Goal: Transaction & Acquisition: Purchase product/service

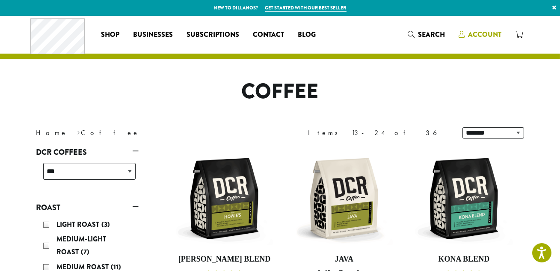
click at [475, 30] on span "Account" at bounding box center [484, 35] width 33 height 10
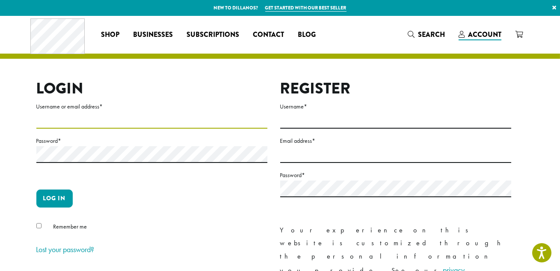
click at [89, 117] on input "Username or email address *" at bounding box center [151, 120] width 231 height 17
type input "**********"
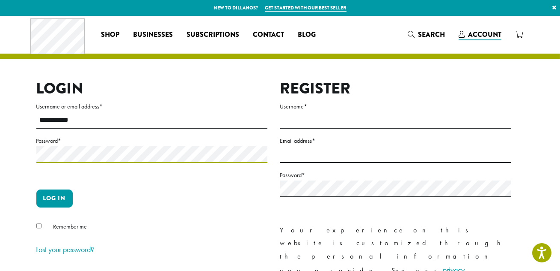
click at [36, 189] on button "Log in" at bounding box center [54, 198] width 36 height 18
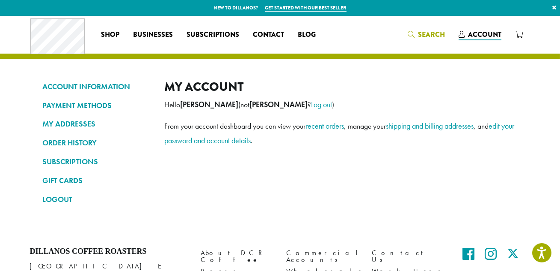
click at [435, 37] on span "Search" at bounding box center [431, 35] width 27 height 10
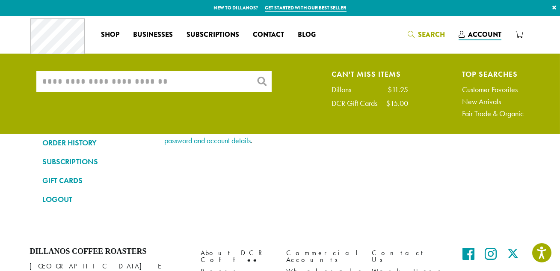
click at [185, 87] on input "What are you searching for?" at bounding box center [153, 81] width 235 height 21
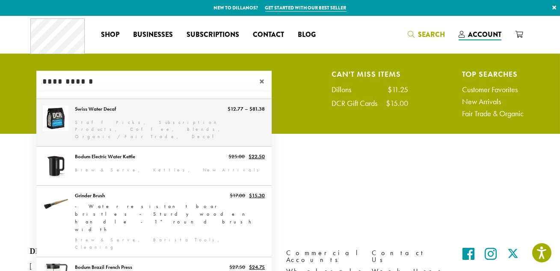
type input "**********"
click at [157, 119] on link "Swiss Water Decaf" at bounding box center [153, 123] width 235 height 48
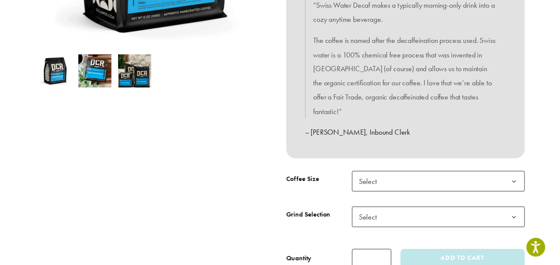
scroll to position [272, 0]
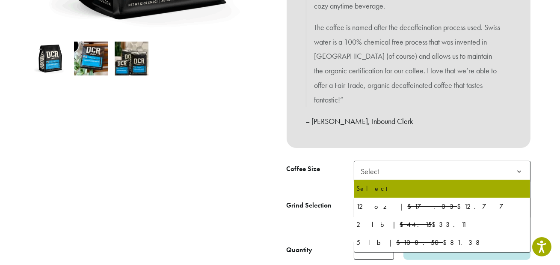
click at [384, 166] on span "Select" at bounding box center [373, 171] width 30 height 17
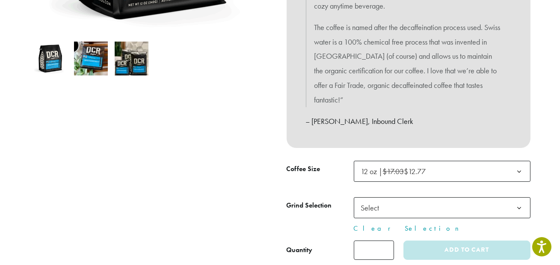
click at [390, 208] on span "Select" at bounding box center [442, 207] width 177 height 21
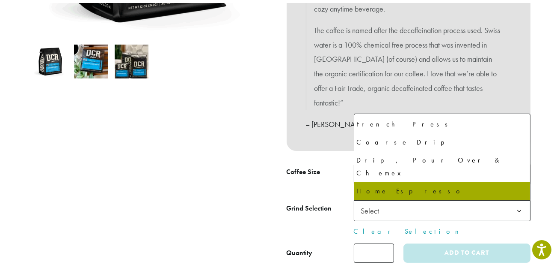
scroll to position [58, 0]
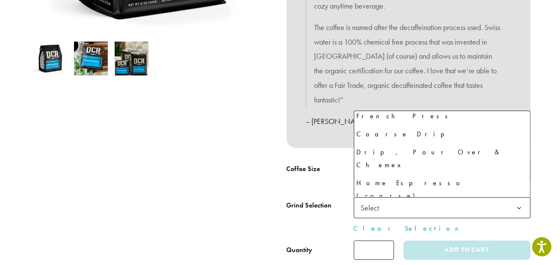
select select "*********"
select select "********"
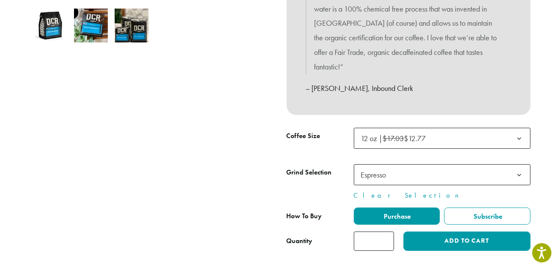
scroll to position [350, 0]
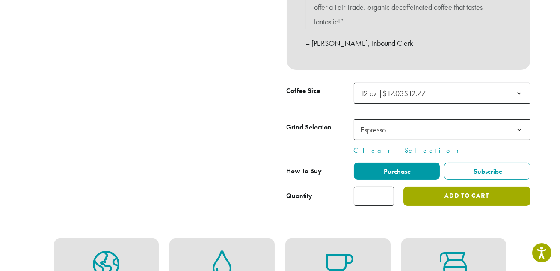
click at [450, 196] on button "Add to cart" at bounding box center [467, 195] width 127 height 19
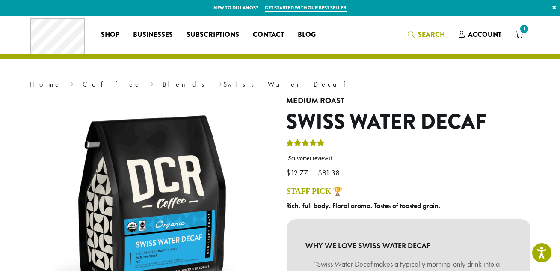
click at [430, 28] on link "Search" at bounding box center [426, 34] width 51 height 14
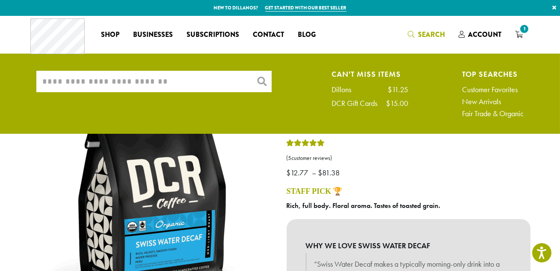
click at [125, 87] on input "What are you searching for?" at bounding box center [153, 81] width 235 height 21
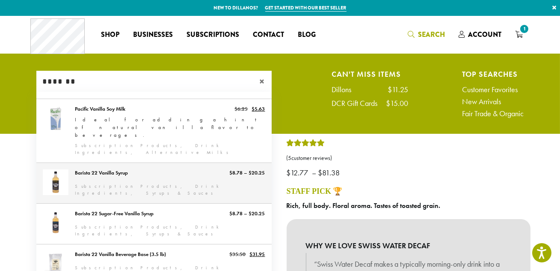
type input "*******"
click at [127, 163] on link "Barista 22 Vanilla Syrup" at bounding box center [153, 183] width 235 height 40
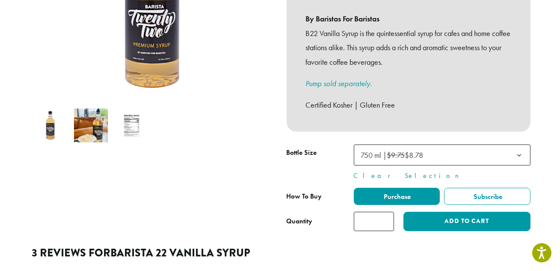
scroll to position [233, 0]
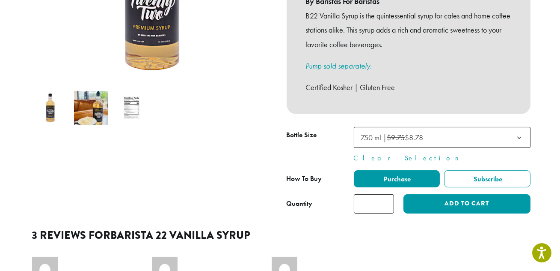
type input "*"
click at [385, 194] on input "*" at bounding box center [374, 203] width 40 height 19
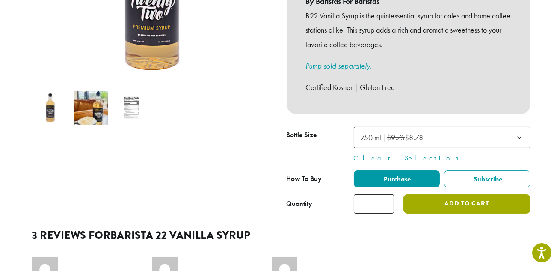
click at [467, 194] on button "Add to cart" at bounding box center [467, 203] width 127 height 19
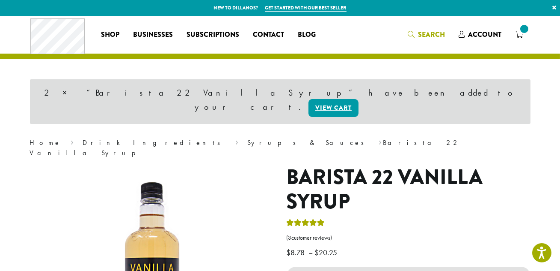
click at [415, 32] on icon "Search" at bounding box center [411, 34] width 7 height 7
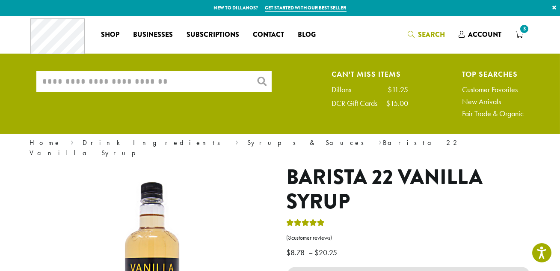
click at [180, 79] on input "What are you searching for?" at bounding box center [153, 81] width 235 height 21
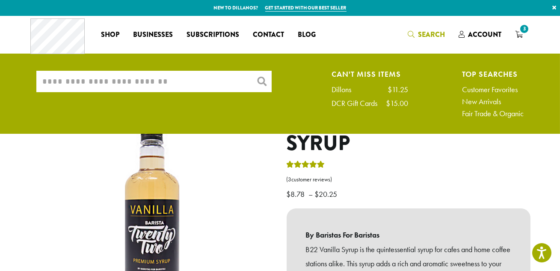
click at [178, 80] on input "What are you searching for?" at bounding box center [153, 81] width 235 height 21
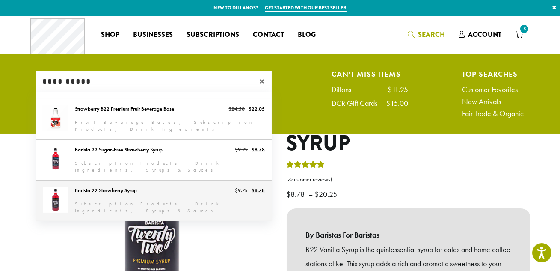
type input "**********"
click at [163, 194] on link "Barista 22 Strawberry Syrup" at bounding box center [153, 200] width 235 height 40
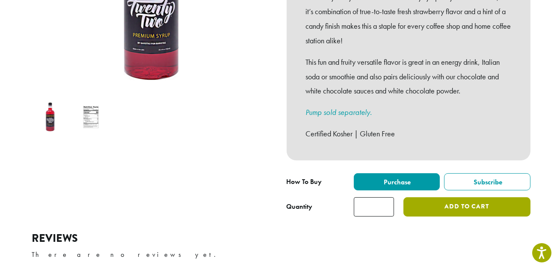
scroll to position [233, 0]
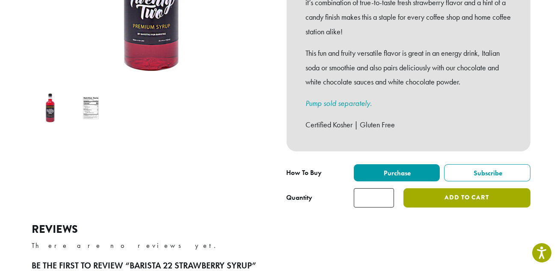
click at [422, 188] on button "Add to cart" at bounding box center [467, 197] width 127 height 19
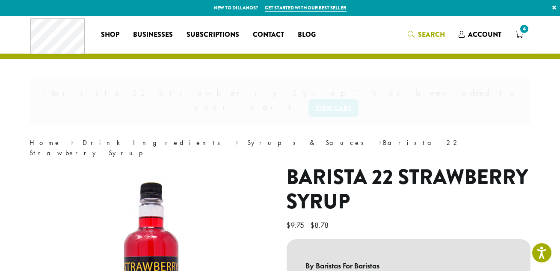
click at [415, 35] on icon "Search" at bounding box center [411, 34] width 7 height 7
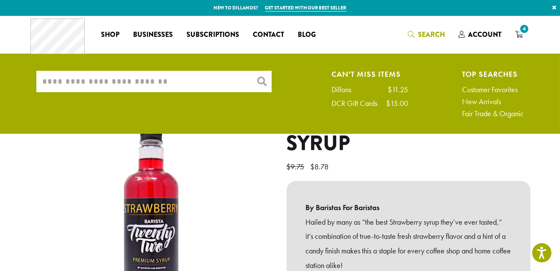
click at [148, 74] on input "What are you searching for?" at bounding box center [153, 81] width 235 height 21
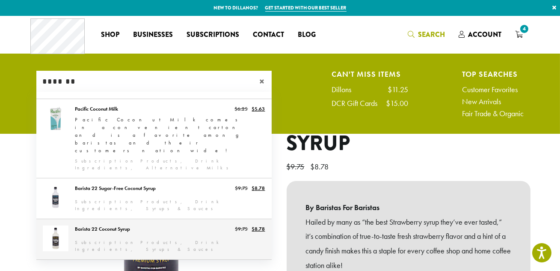
type input "*******"
click at [110, 219] on link "Barista 22 Coconut Syrup" at bounding box center [153, 239] width 235 height 40
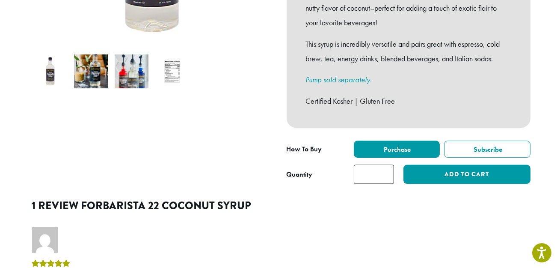
scroll to position [272, 0]
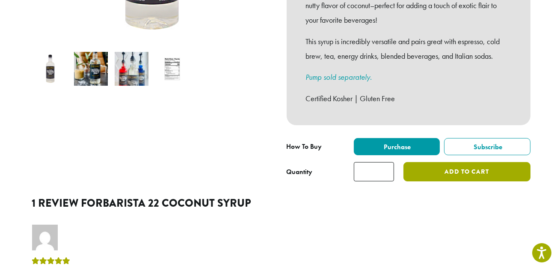
click at [443, 162] on button "Add to cart" at bounding box center [467, 171] width 127 height 19
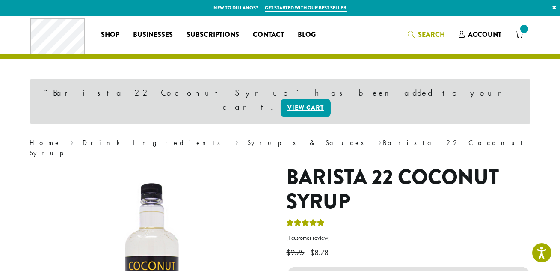
click at [436, 29] on link "Search" at bounding box center [426, 34] width 51 height 14
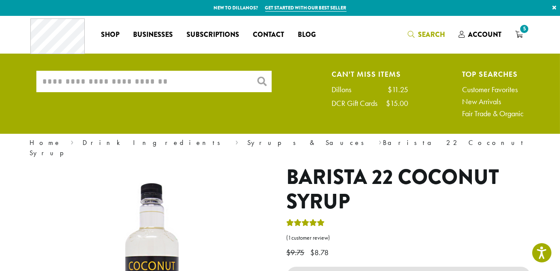
click at [196, 77] on input "What are you searching for?" at bounding box center [153, 81] width 235 height 21
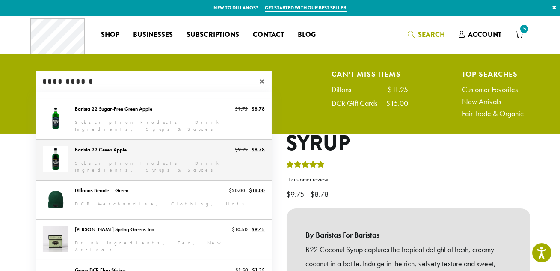
type input "**********"
click at [164, 161] on link "Barista 22 Green Apple" at bounding box center [153, 160] width 235 height 40
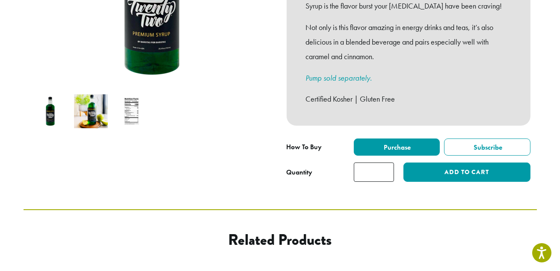
scroll to position [233, 0]
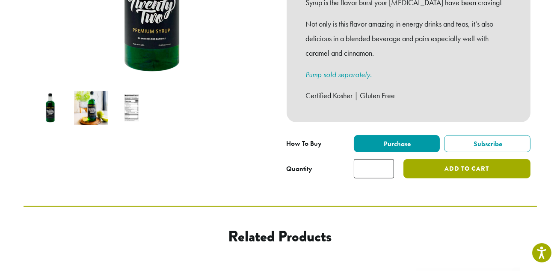
click at [464, 159] on button "Add to cart" at bounding box center [467, 168] width 127 height 19
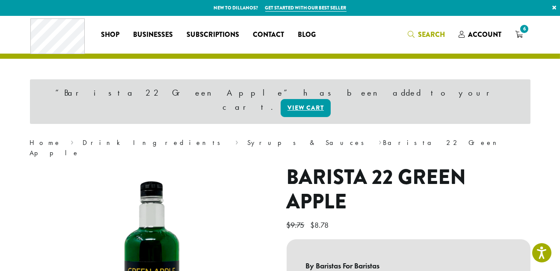
click at [433, 34] on span "Search" at bounding box center [431, 35] width 27 height 10
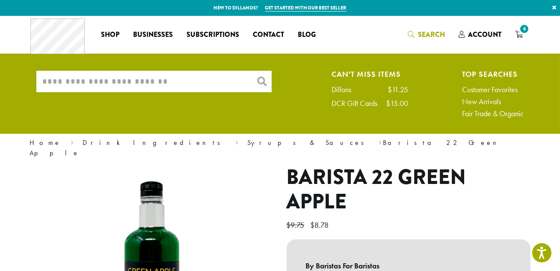
click at [181, 81] on input "What are you searching for?" at bounding box center [153, 81] width 235 height 21
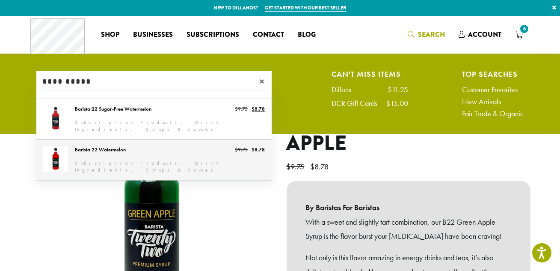
type input "**********"
click at [164, 151] on link "Barista 22 Watermelon" at bounding box center [153, 160] width 235 height 40
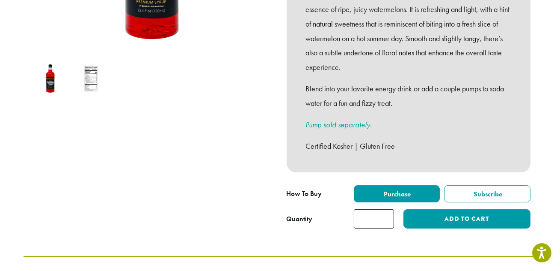
scroll to position [272, 0]
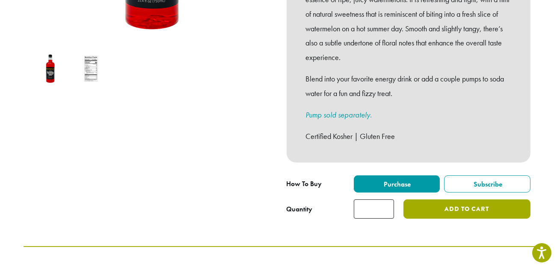
click at [458, 202] on button "Add to cart" at bounding box center [467, 208] width 127 height 19
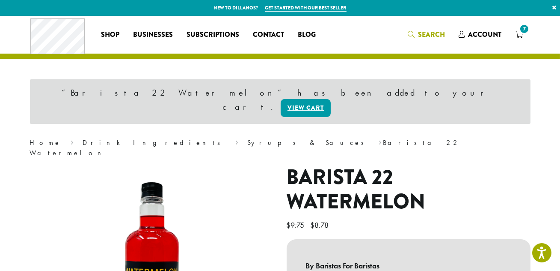
click at [418, 31] on span "Search" at bounding box center [426, 35] width 37 height 11
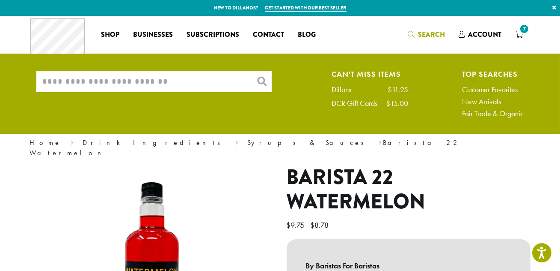
click at [138, 84] on input "What are you searching for?" at bounding box center [153, 81] width 235 height 21
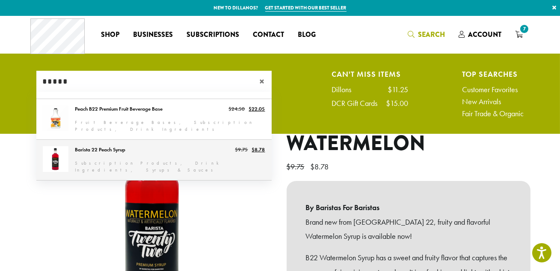
type input "*****"
click at [162, 146] on link "Barista 22 Peach Syrup" at bounding box center [153, 160] width 235 height 40
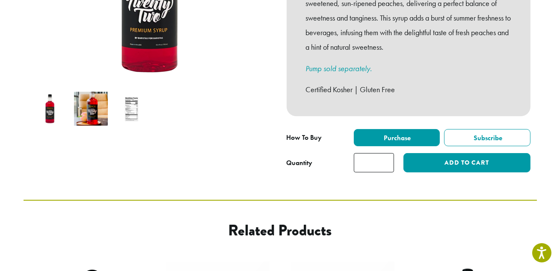
scroll to position [233, 0]
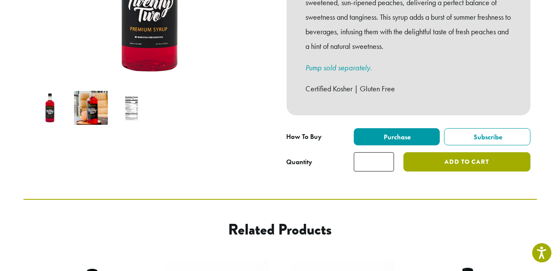
click at [454, 152] on button "Add to cart" at bounding box center [467, 161] width 127 height 19
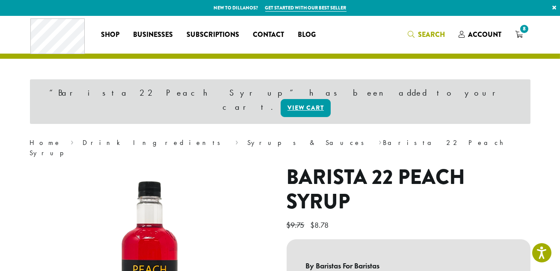
click at [424, 31] on span "Search" at bounding box center [431, 35] width 27 height 10
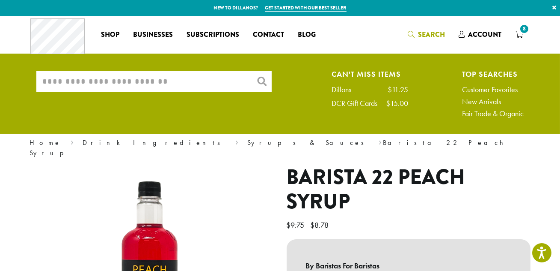
click at [223, 85] on input "What are you searching for?" at bounding box center [153, 81] width 235 height 21
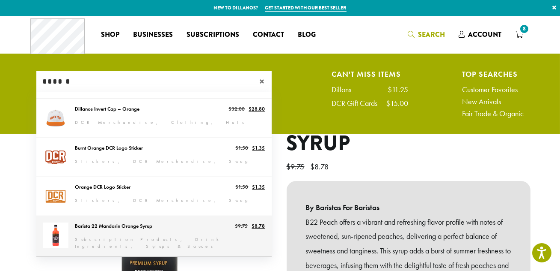
type input "******"
click at [117, 232] on link "Barista 22 Mandarin Orange Syrup" at bounding box center [153, 236] width 235 height 40
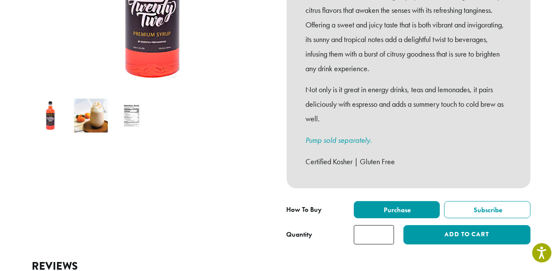
scroll to position [233, 0]
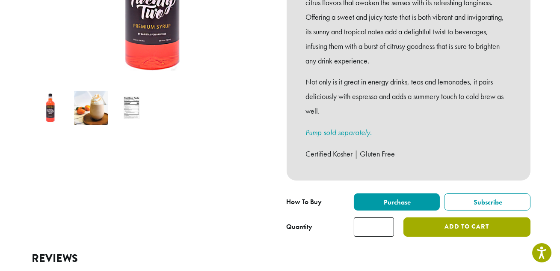
click at [451, 217] on button "Add to cart" at bounding box center [467, 226] width 127 height 19
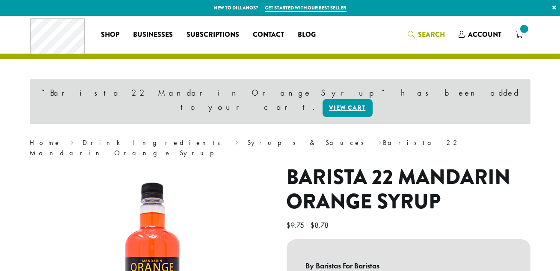
click at [432, 36] on span "Search" at bounding box center [431, 35] width 27 height 10
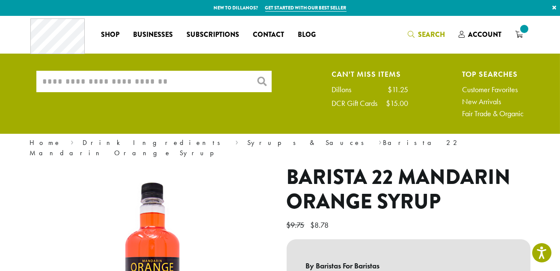
click at [150, 77] on input "What are you searching for?" at bounding box center [153, 81] width 235 height 21
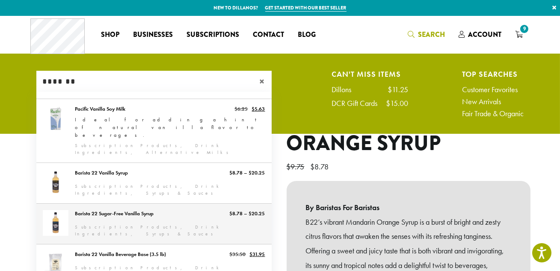
type input "*******"
click at [151, 203] on link "Barista 22 Sugar-Free Vanilla Syrup" at bounding box center [153, 223] width 235 height 40
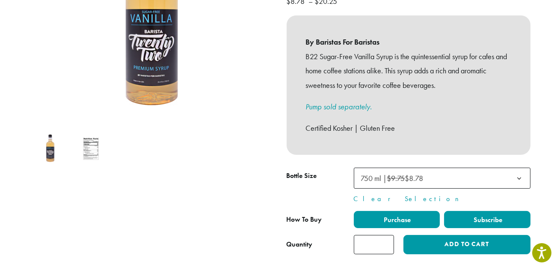
scroll to position [194, 0]
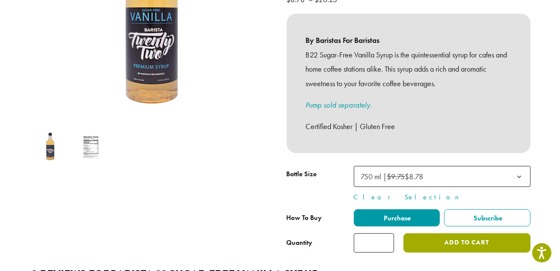
click at [457, 237] on button "Add to cart" at bounding box center [467, 242] width 127 height 19
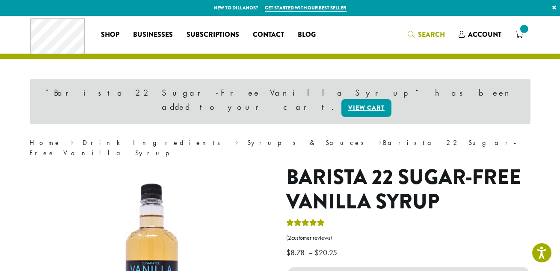
click at [428, 29] on link "Search" at bounding box center [426, 34] width 51 height 14
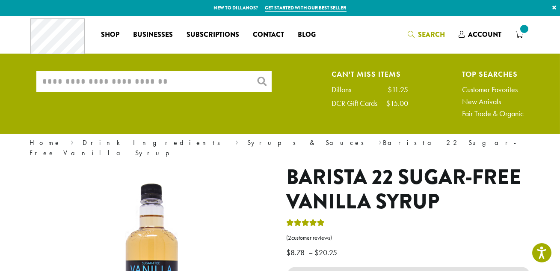
click at [186, 73] on input "What are you searching for?" at bounding box center [153, 81] width 235 height 21
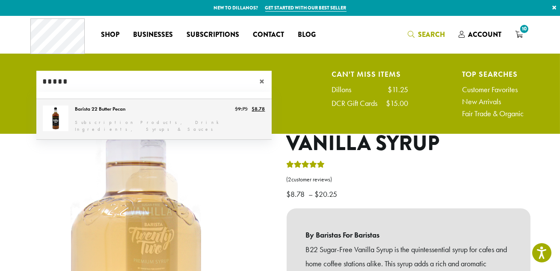
type input "*****"
click at [154, 115] on link "Barista 22 Butter Pecan" at bounding box center [153, 119] width 235 height 40
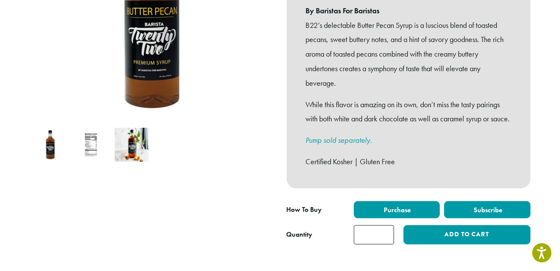
scroll to position [210, 0]
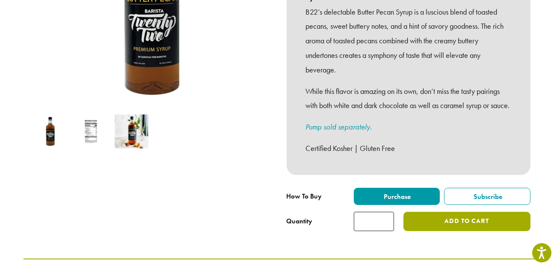
click at [475, 221] on button "Add to cart" at bounding box center [467, 220] width 127 height 19
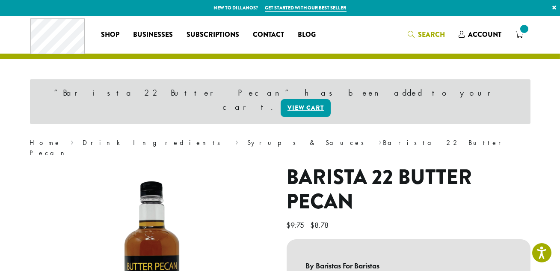
click at [427, 31] on span "Search" at bounding box center [431, 35] width 27 height 10
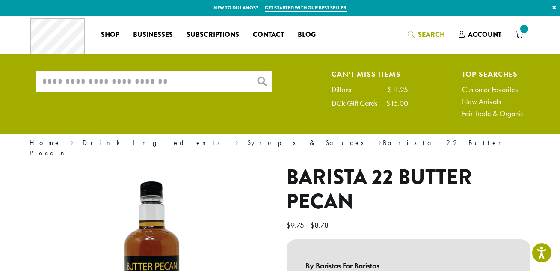
click at [193, 79] on input "What are you searching for?" at bounding box center [153, 81] width 235 height 21
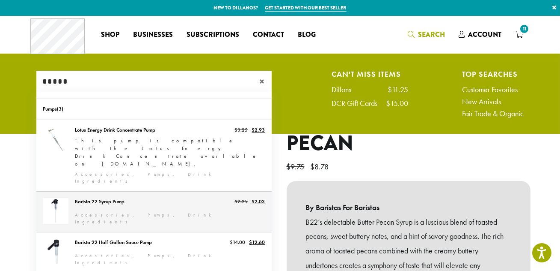
type input "*****"
click at [143, 191] on link "Barista 22 Syrup Pump" at bounding box center [153, 211] width 235 height 40
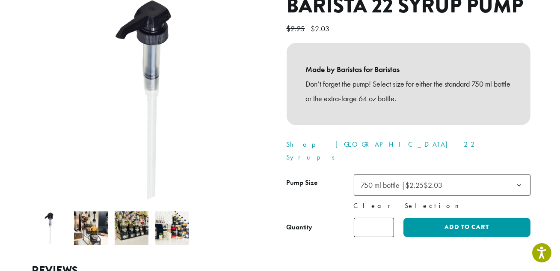
scroll to position [116, 0]
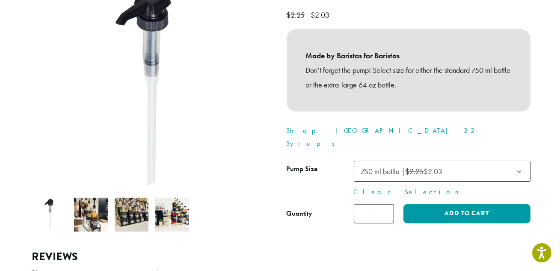
click at [384, 204] on input "*" at bounding box center [374, 213] width 40 height 19
click at [386, 204] on input "*" at bounding box center [374, 213] width 40 height 19
type input "*"
click at [386, 204] on input "*" at bounding box center [374, 213] width 40 height 19
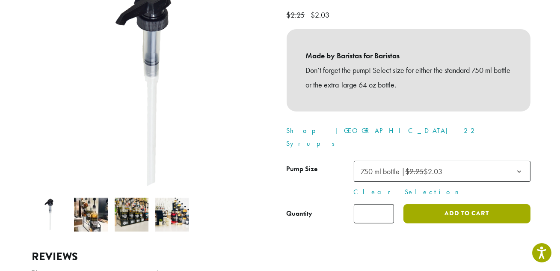
click at [437, 204] on button "Add to cart" at bounding box center [467, 213] width 127 height 19
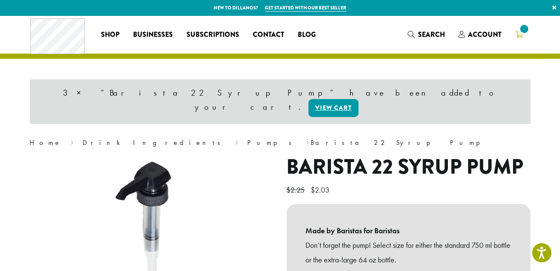
click at [521, 36] on icon at bounding box center [519, 34] width 8 height 7
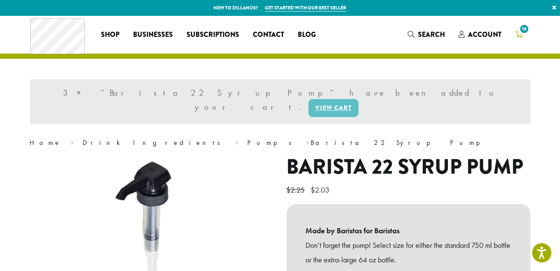
drag, startPoint x: 521, startPoint y: 36, endPoint x: 456, endPoint y: 21, distance: 66.3
click at [456, 21] on div "Coffee All Coffees Best Sellers Blends Single Origins Dillanos Limited Organic …" at bounding box center [280, 35] width 500 height 36
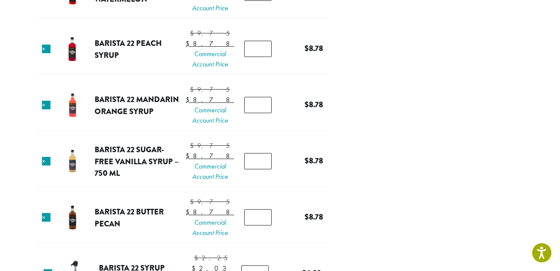
scroll to position [405, 0]
